Goal: Task Accomplishment & Management: Complete application form

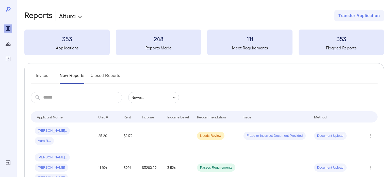
click at [44, 75] on button "Invited" at bounding box center [42, 77] width 23 height 12
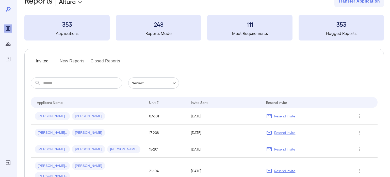
scroll to position [26, 0]
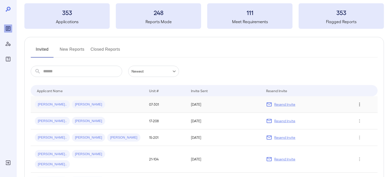
click at [362, 104] on icon "Row Actions" at bounding box center [360, 104] width 6 height 6
click at [358, 114] on li "View Application" at bounding box center [366, 114] width 40 height 8
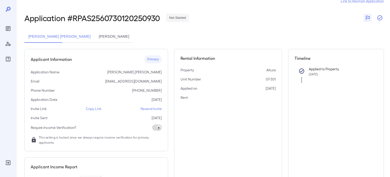
scroll to position [12, 0]
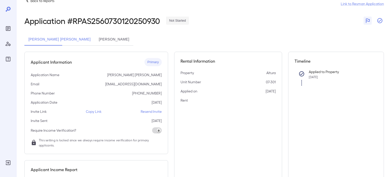
click at [379, 21] on icon "button" at bounding box center [380, 20] width 5 height 5
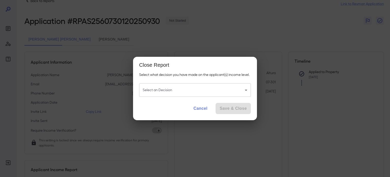
click at [202, 110] on button "Cancel" at bounding box center [201, 108] width 22 height 11
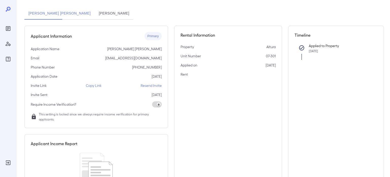
scroll to position [41, 0]
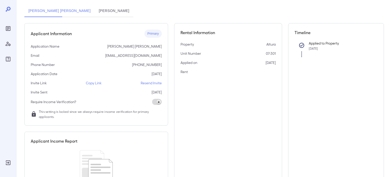
click at [152, 33] on span "Primary" at bounding box center [154, 33] width 18 height 5
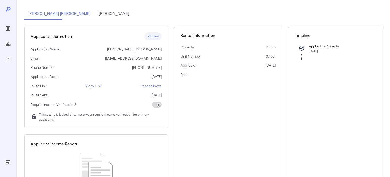
scroll to position [35, 0]
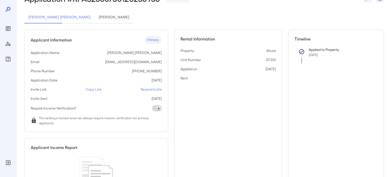
click at [142, 94] on div "Applicant Information Primary Application Name [PERSON_NAME] [PERSON_NAME] Emai…" at bounding box center [96, 80] width 144 height 102
click at [152, 97] on p "[DATE]" at bounding box center [157, 98] width 10 height 5
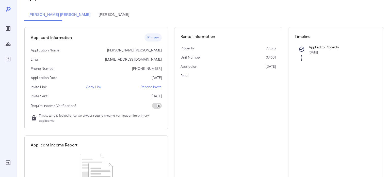
scroll to position [38, 0]
